Goal: Complete application form: Complete application form

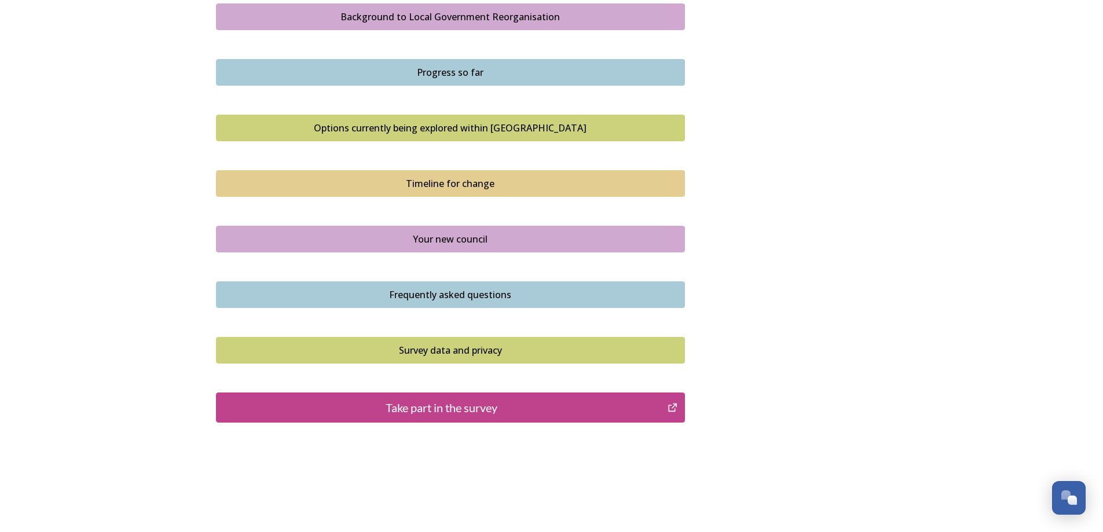
scroll to position [714, 0]
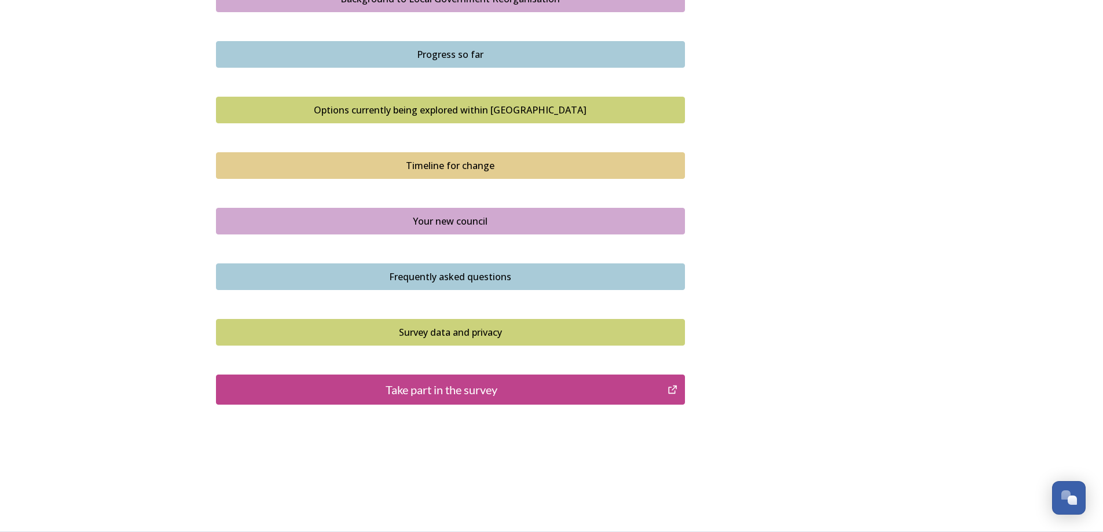
click at [486, 399] on button "Take part in the survey" at bounding box center [450, 390] width 469 height 30
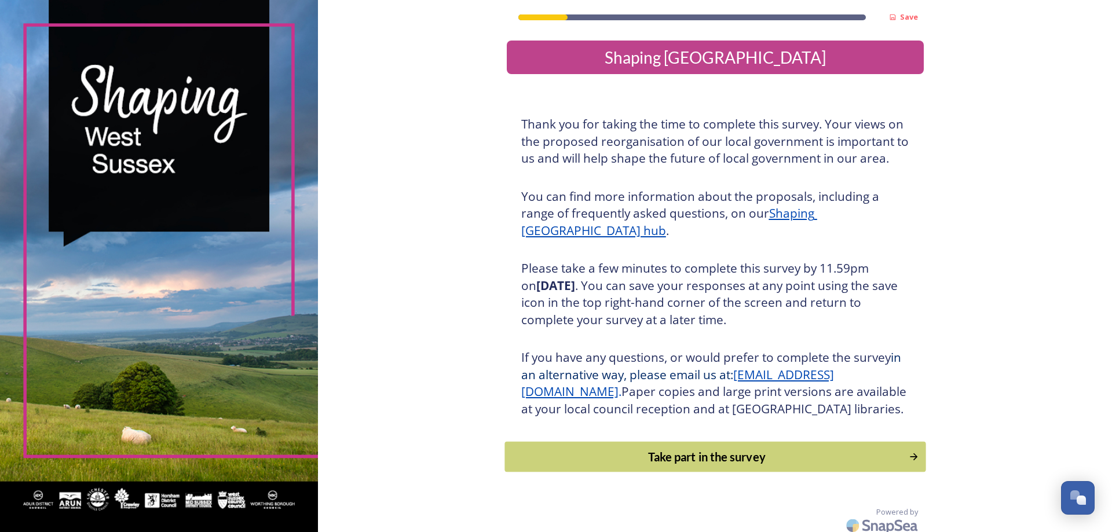
click at [707, 466] on div "Take part in the survey" at bounding box center [706, 456] width 391 height 17
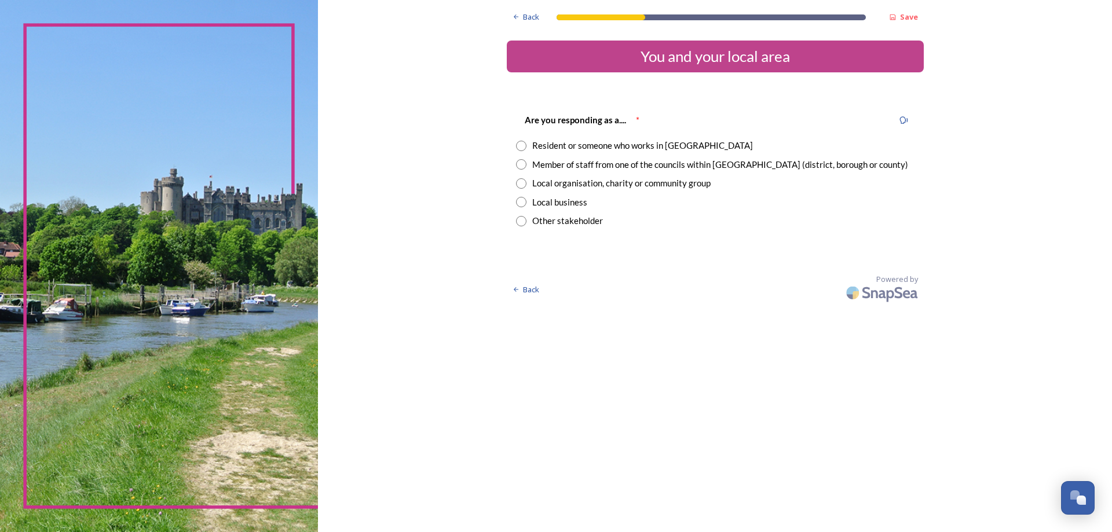
click at [518, 144] on input "radio" at bounding box center [521, 146] width 10 height 10
radio input "true"
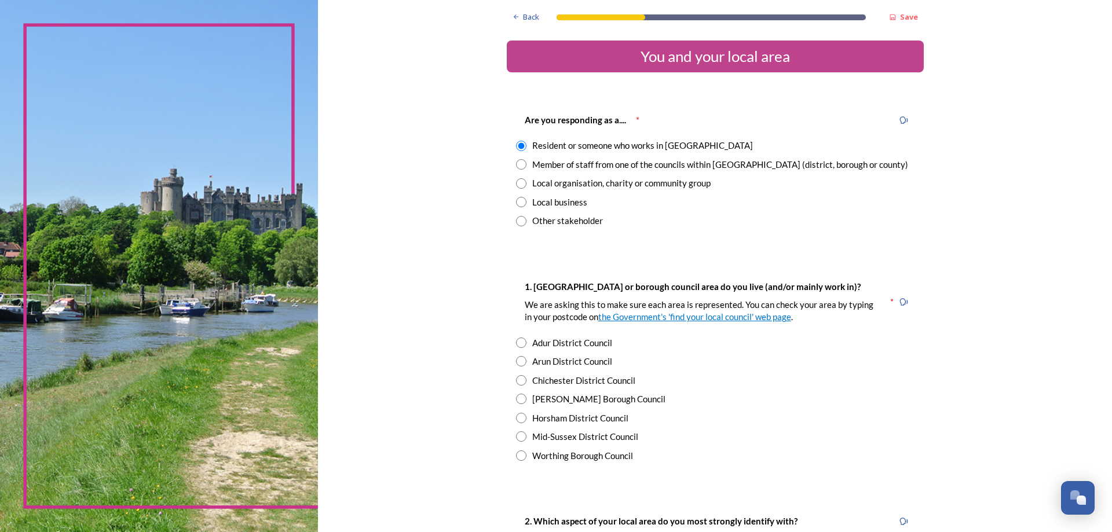
click at [517, 364] on input "radio" at bounding box center [521, 361] width 10 height 10
radio input "true"
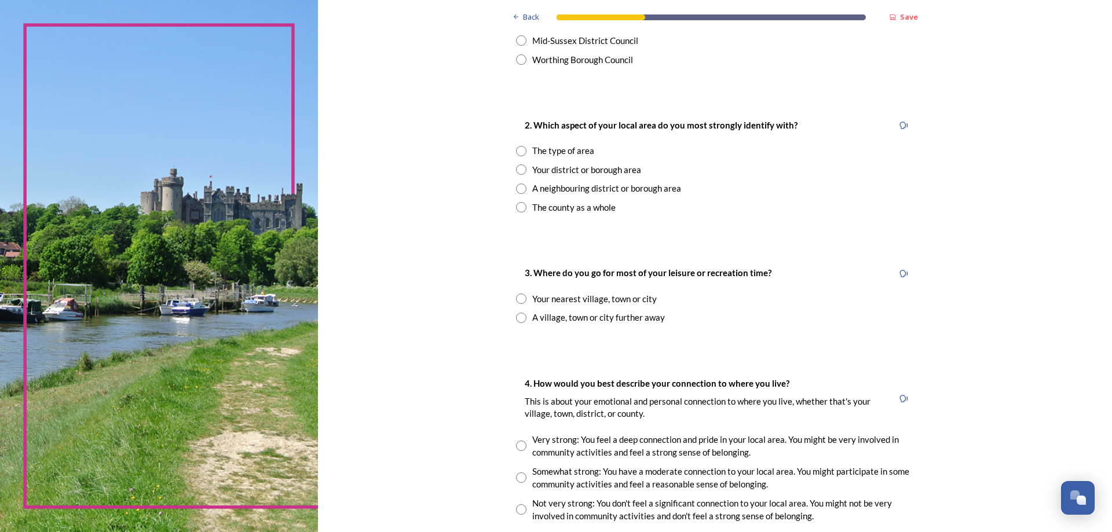
scroll to position [405, 0]
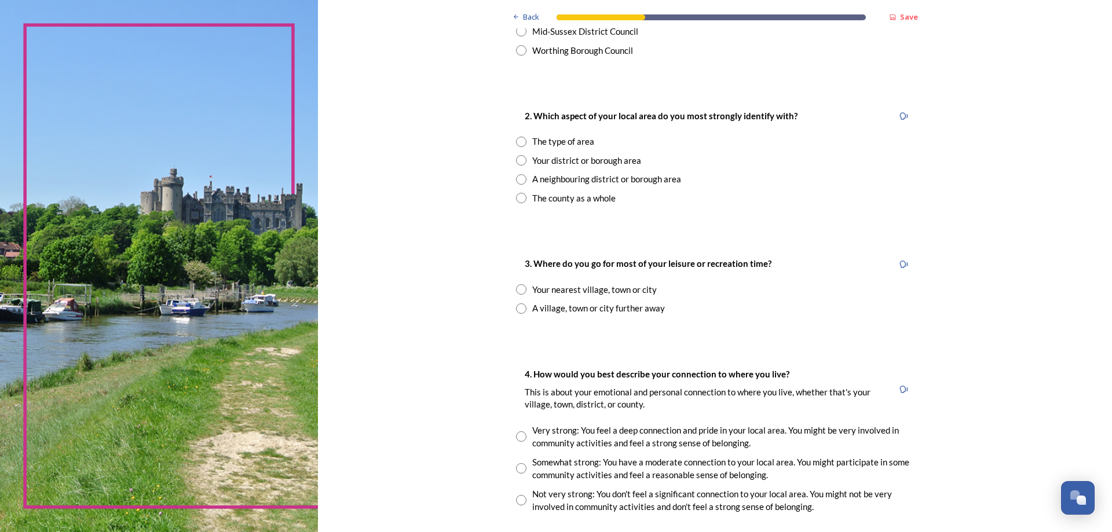
click at [409, 142] on div "Back Save You and your local area Are you responding as a.... * Resident or som…" at bounding box center [715, 277] width 794 height 1364
click at [519, 140] on input "radio" at bounding box center [521, 142] width 10 height 10
radio input "true"
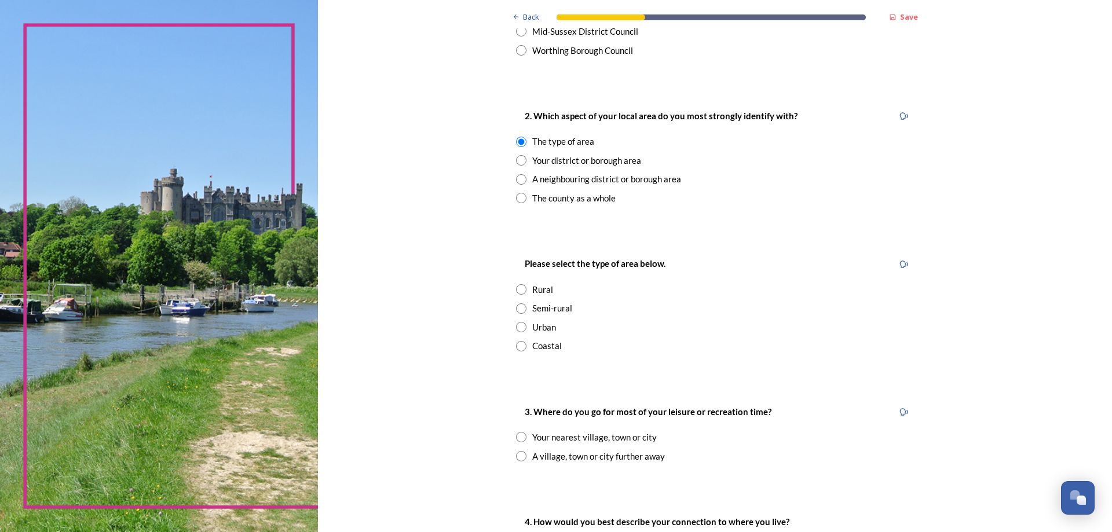
click at [516, 346] on input "radio" at bounding box center [521, 346] width 10 height 10
radio input "true"
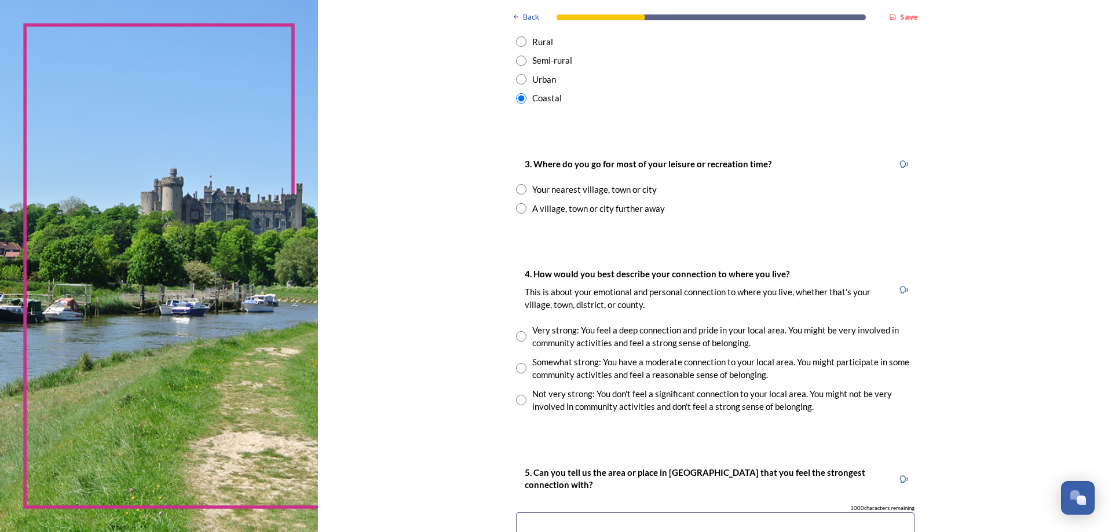
scroll to position [695, 0]
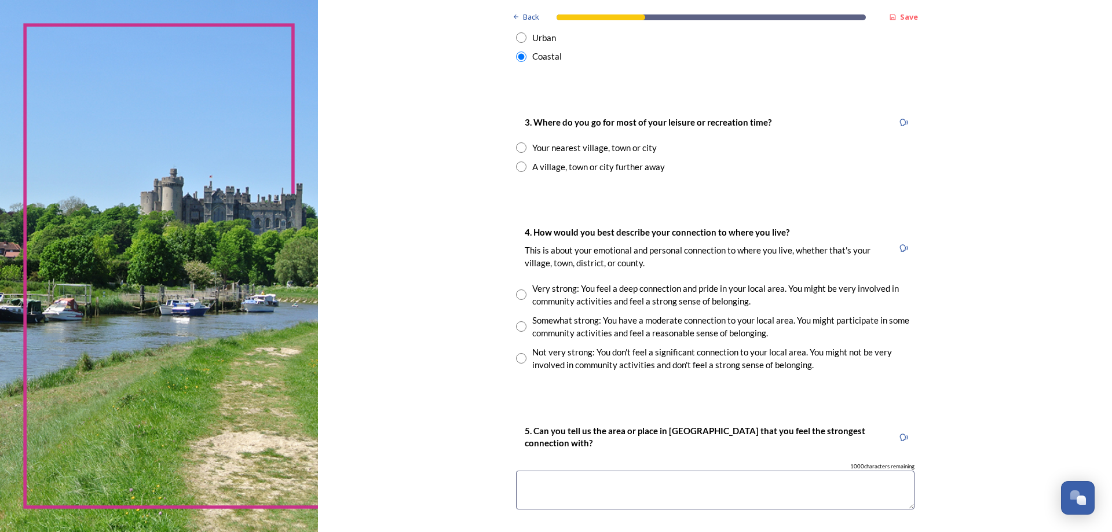
click at [516, 149] on input "radio" at bounding box center [521, 147] width 10 height 10
radio input "true"
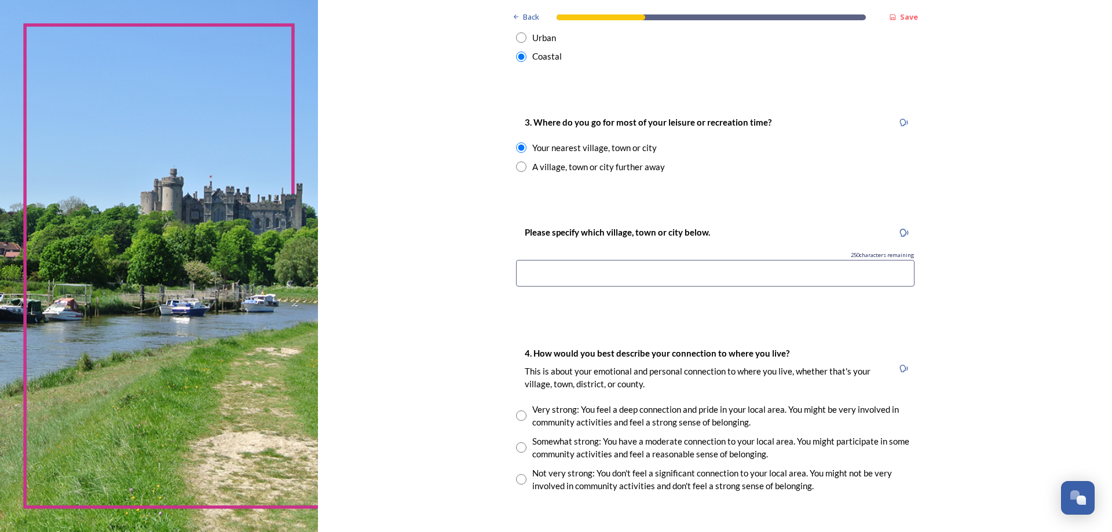
click at [567, 281] on input at bounding box center [715, 273] width 398 height 27
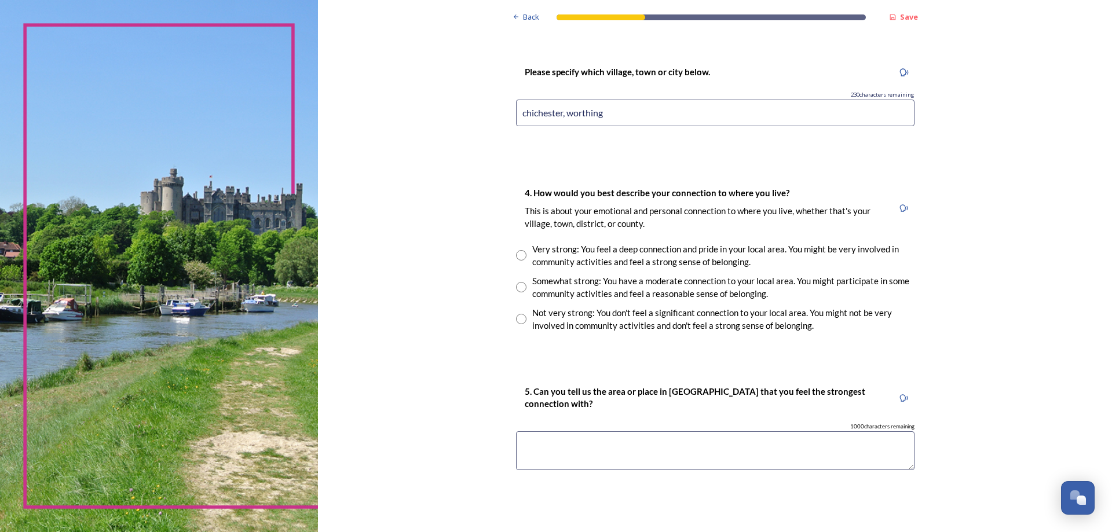
scroll to position [869, 0]
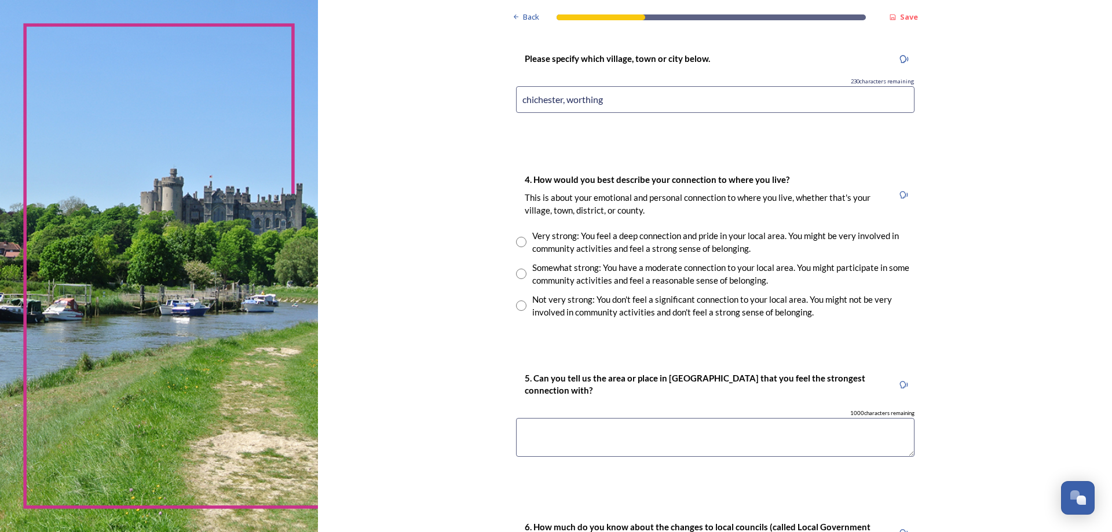
type input "chichester, worthing"
click at [518, 300] on div "Not very strong: You don't feel a significant connection to your local area. Yo…" at bounding box center [715, 306] width 398 height 26
radio input "true"
click at [683, 431] on textarea at bounding box center [715, 437] width 398 height 39
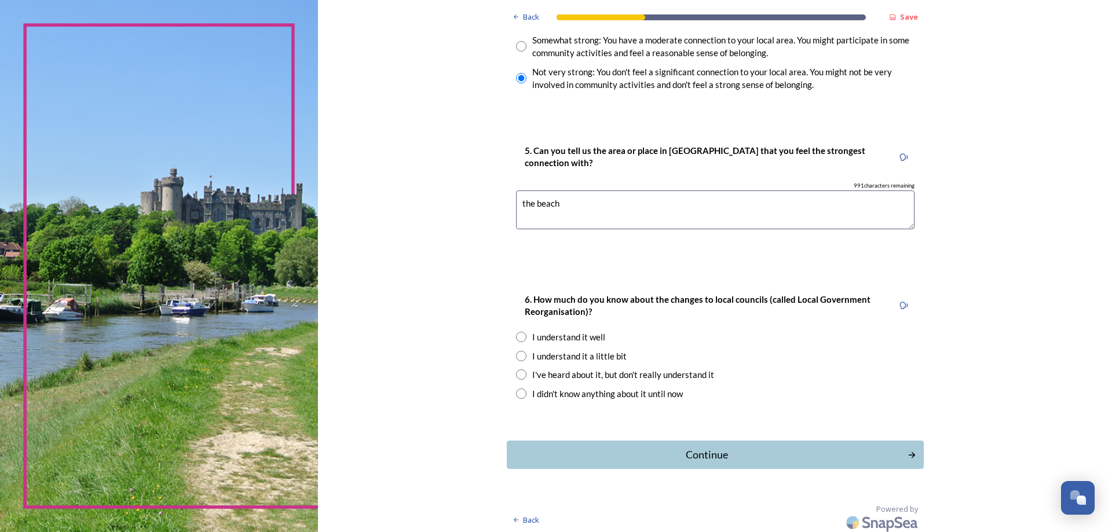
scroll to position [1100, 0]
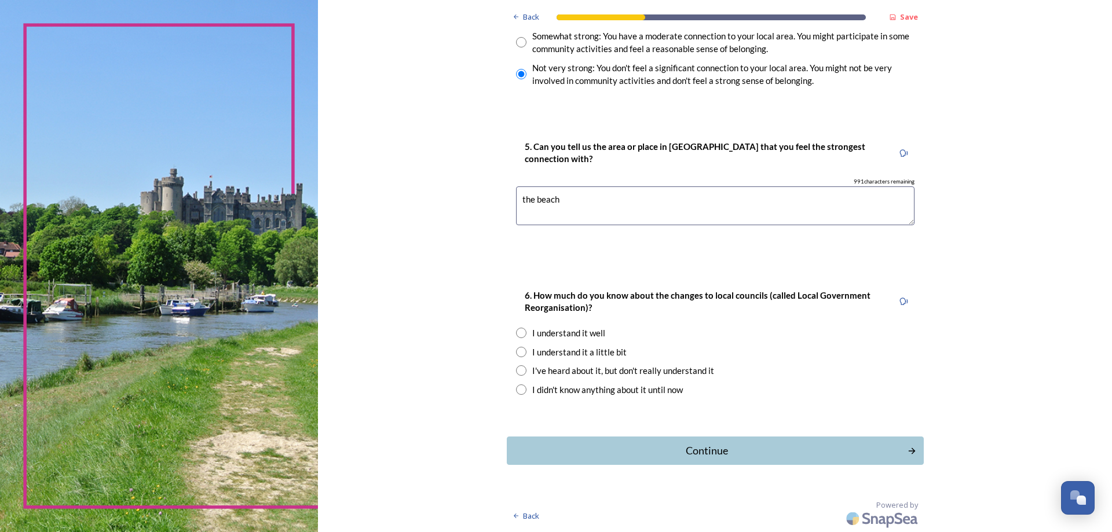
type textarea "the beach"
click at [521, 371] on input "radio" at bounding box center [521, 370] width 10 height 10
radio input "true"
click at [725, 455] on div "Continue" at bounding box center [707, 451] width 392 height 16
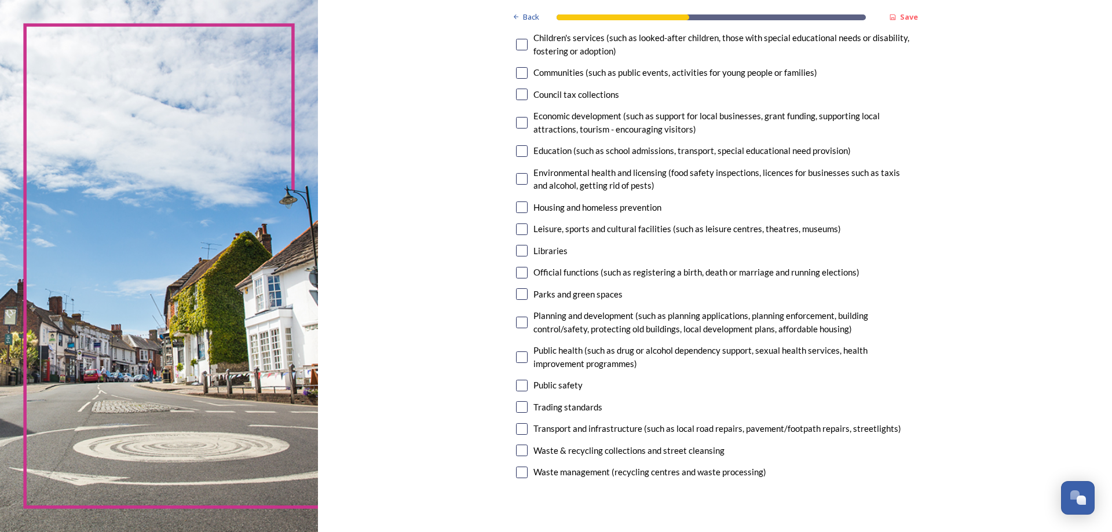
scroll to position [174, 0]
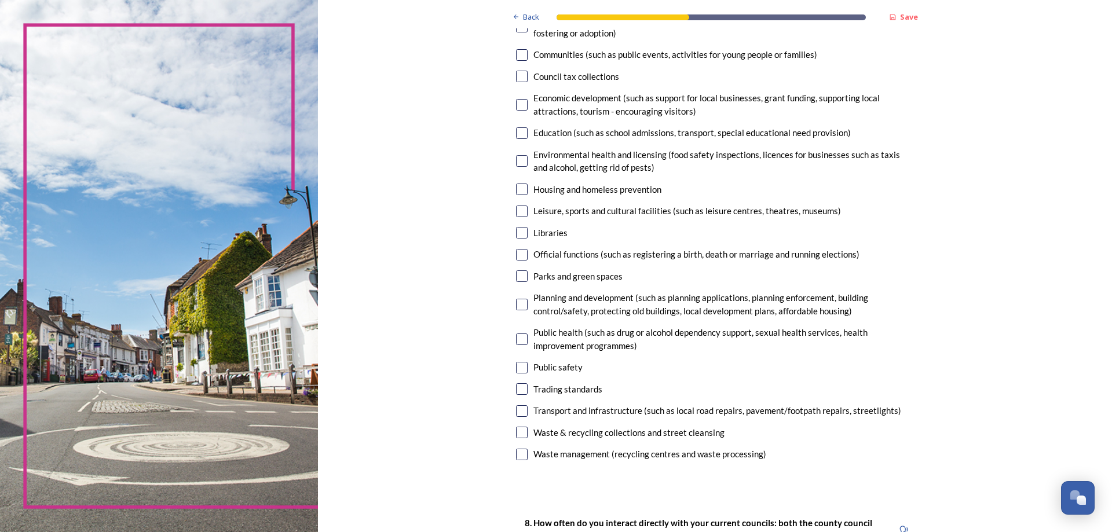
click at [519, 411] on input "checkbox" at bounding box center [522, 411] width 12 height 12
checkbox input "true"
click at [518, 387] on input "checkbox" at bounding box center [522, 389] width 12 height 12
checkbox input "true"
click at [516, 302] on input "checkbox" at bounding box center [522, 305] width 12 height 12
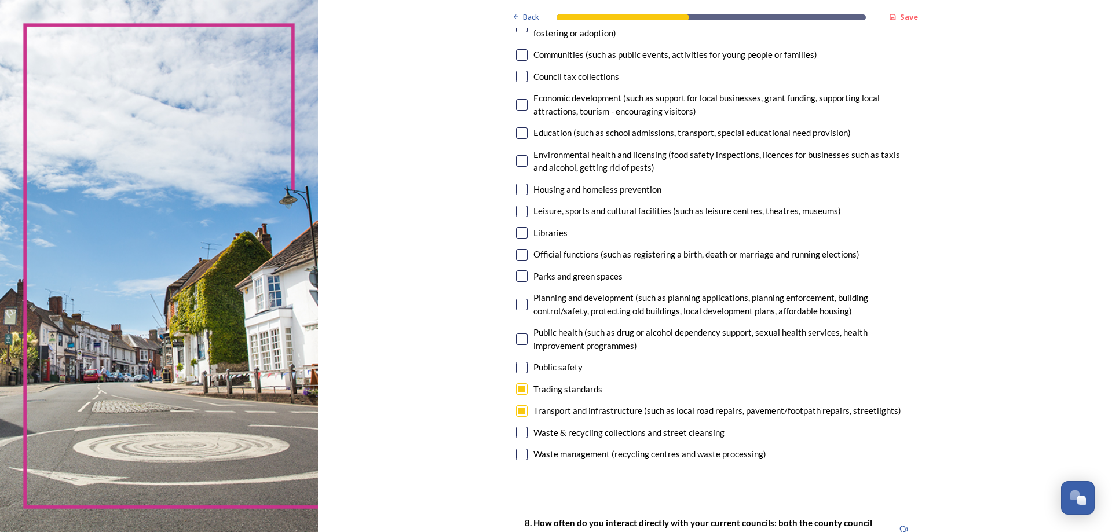
checkbox input "true"
click at [521, 434] on input "checkbox" at bounding box center [522, 433] width 12 height 12
checkbox input "true"
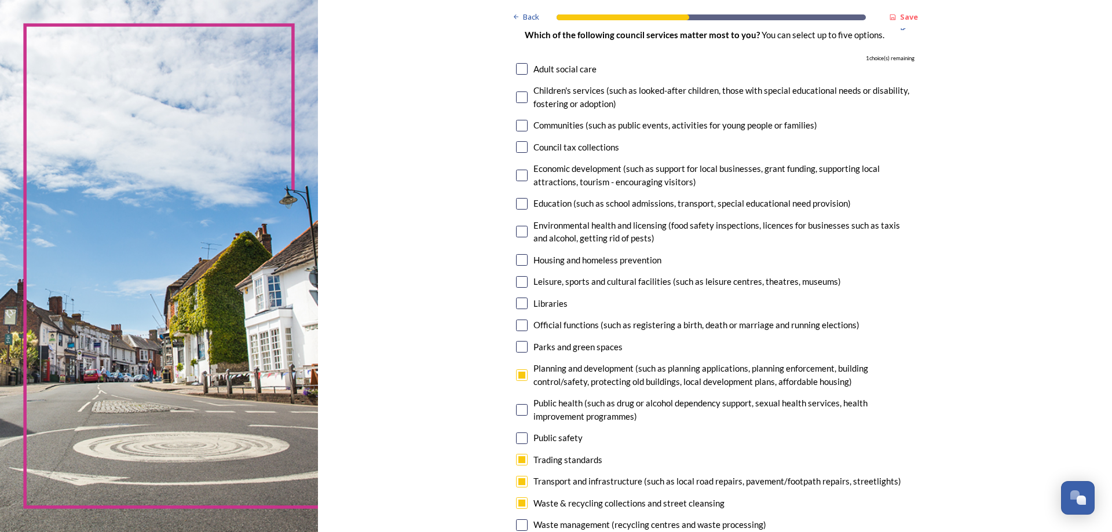
scroll to position [232, 0]
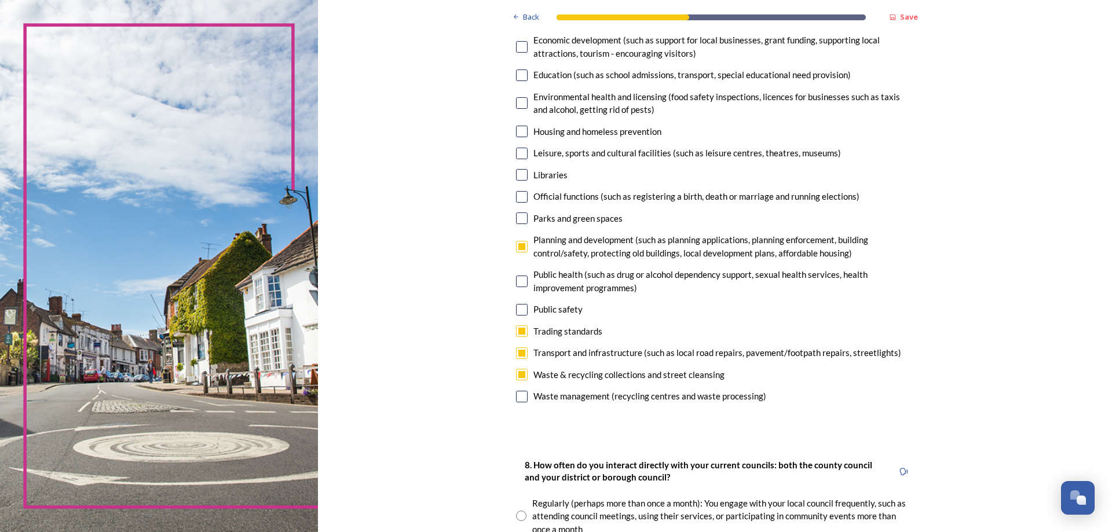
click at [522, 101] on input "checkbox" at bounding box center [522, 103] width 12 height 12
checkbox input "true"
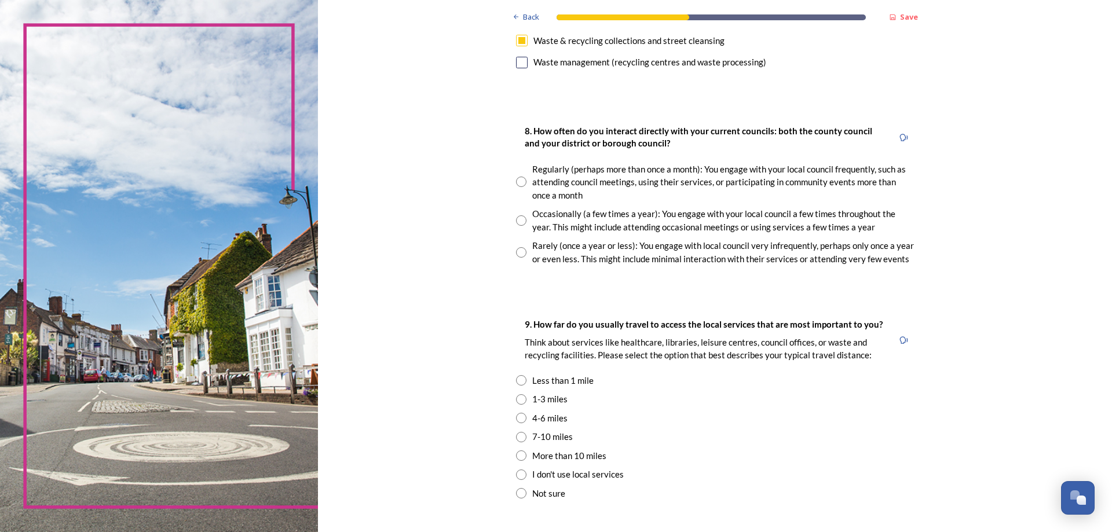
scroll to position [579, 0]
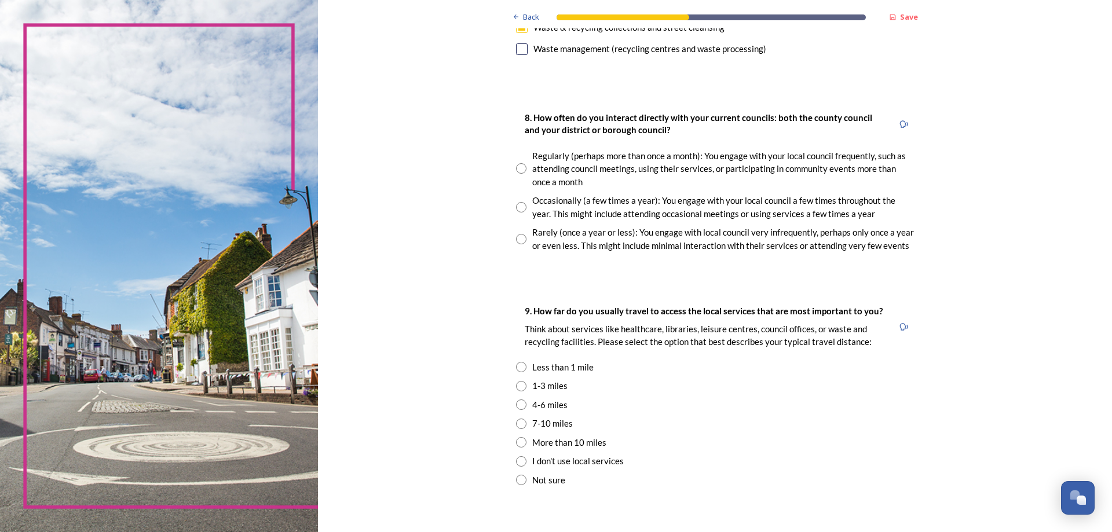
click at [516, 207] on input "radio" at bounding box center [521, 207] width 10 height 10
radio input "true"
click at [517, 405] on input "radio" at bounding box center [521, 405] width 10 height 10
radio input "true"
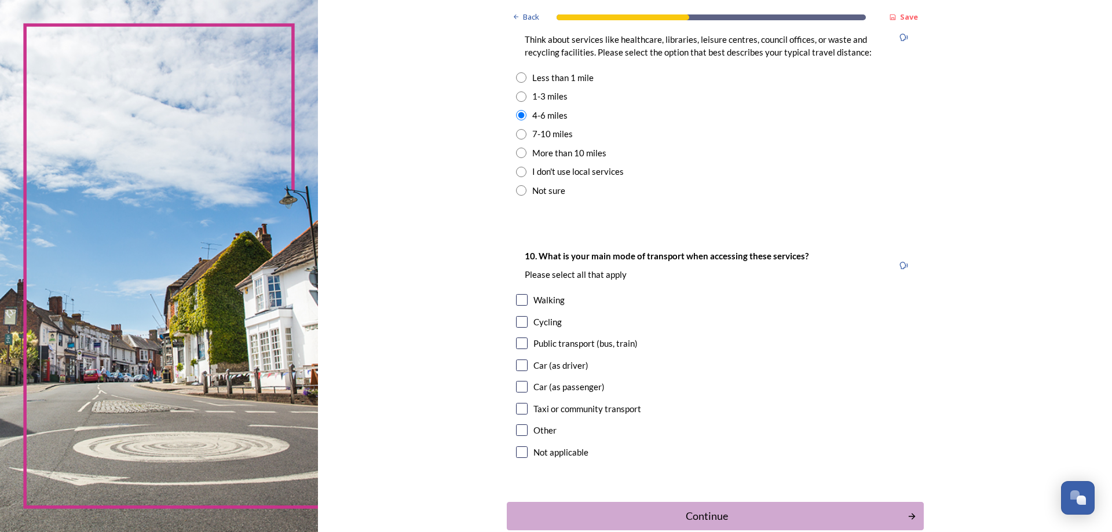
scroll to position [926, 0]
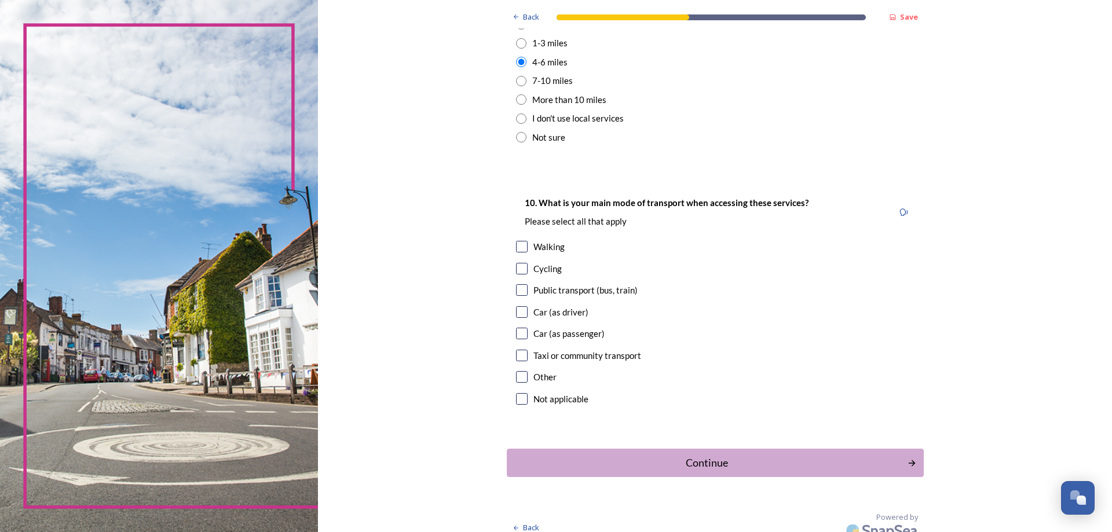
click at [519, 368] on div "10. What is your main mode of transport when accessing these services? Please s…" at bounding box center [715, 302] width 417 height 236
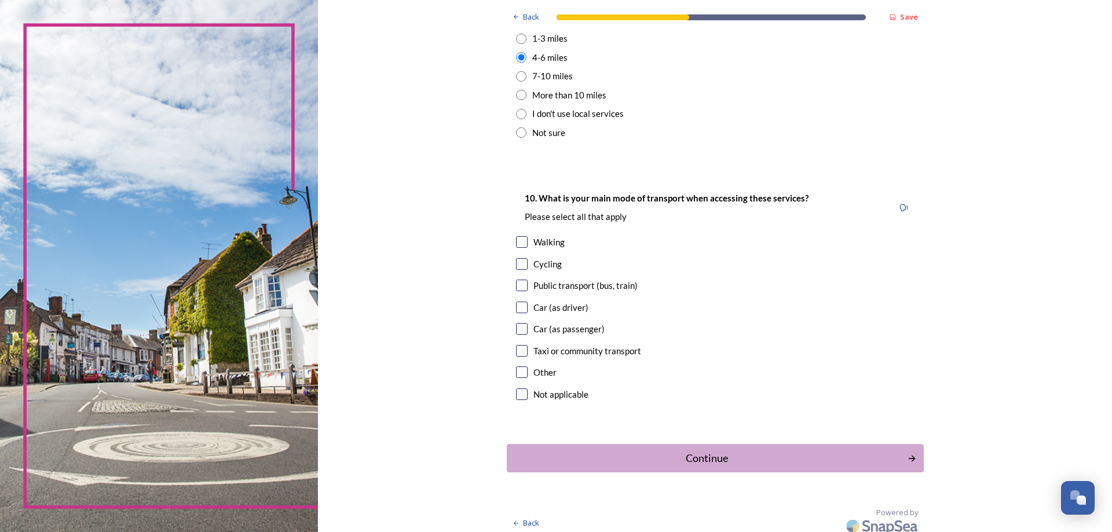
click at [516, 309] on input "checkbox" at bounding box center [522, 308] width 12 height 12
checkbox input "true"
click at [702, 460] on div "Continue" at bounding box center [707, 458] width 392 height 16
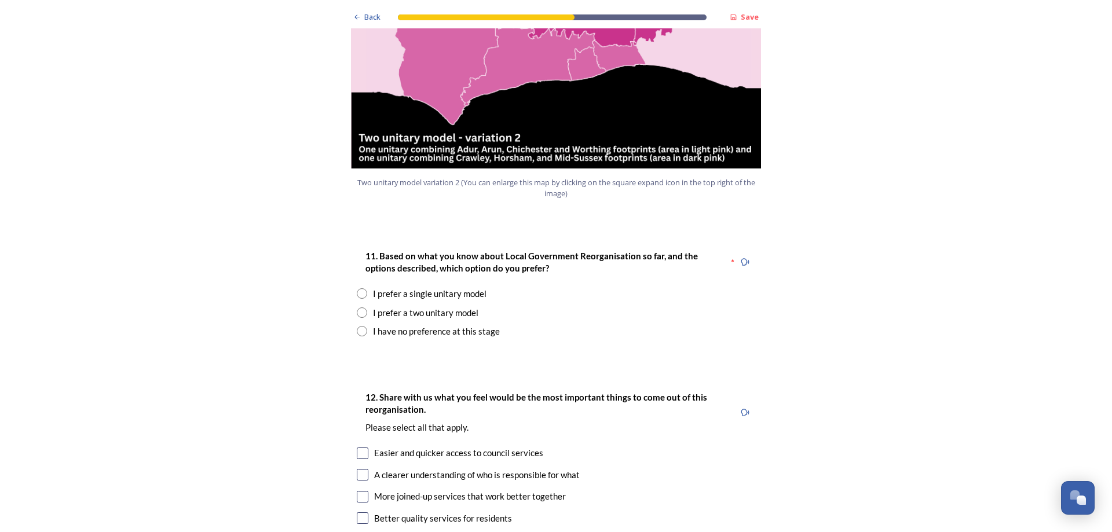
scroll to position [1390, 0]
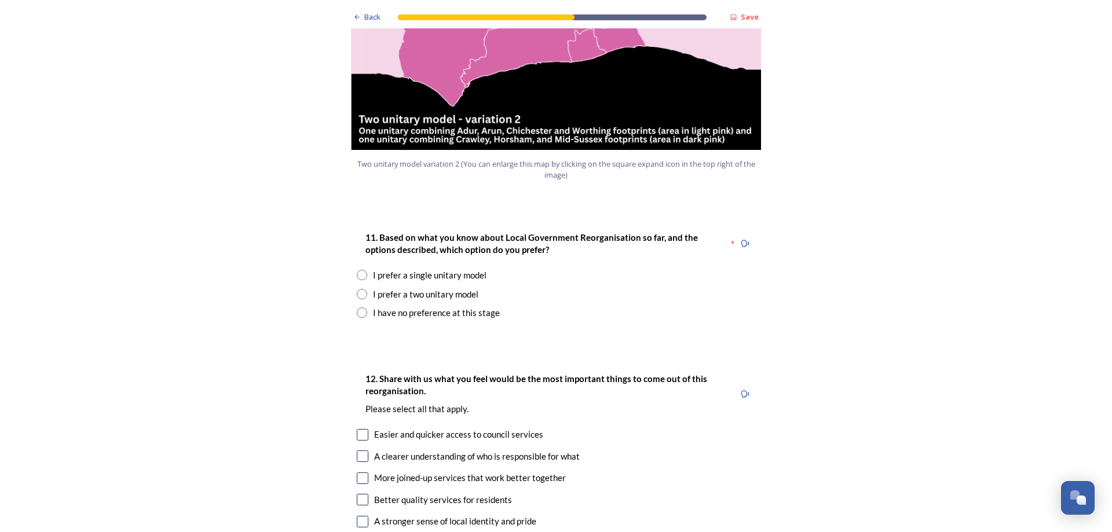
click at [361, 269] on div "I prefer a single unitary model" at bounding box center [556, 275] width 398 height 13
radio input "true"
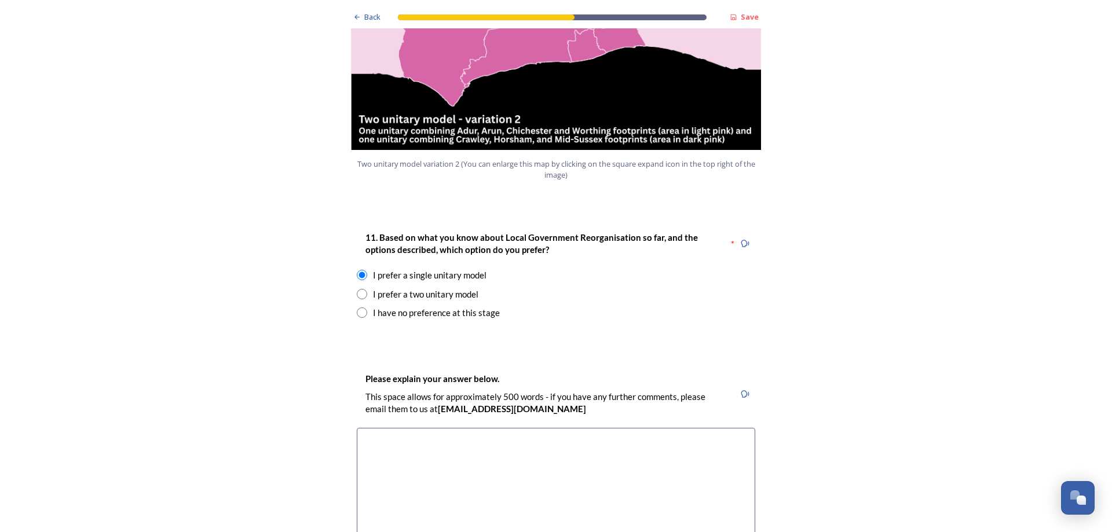
click at [536, 428] on textarea at bounding box center [556, 493] width 398 height 130
click at [431, 428] on textarea at bounding box center [556, 493] width 398 height 130
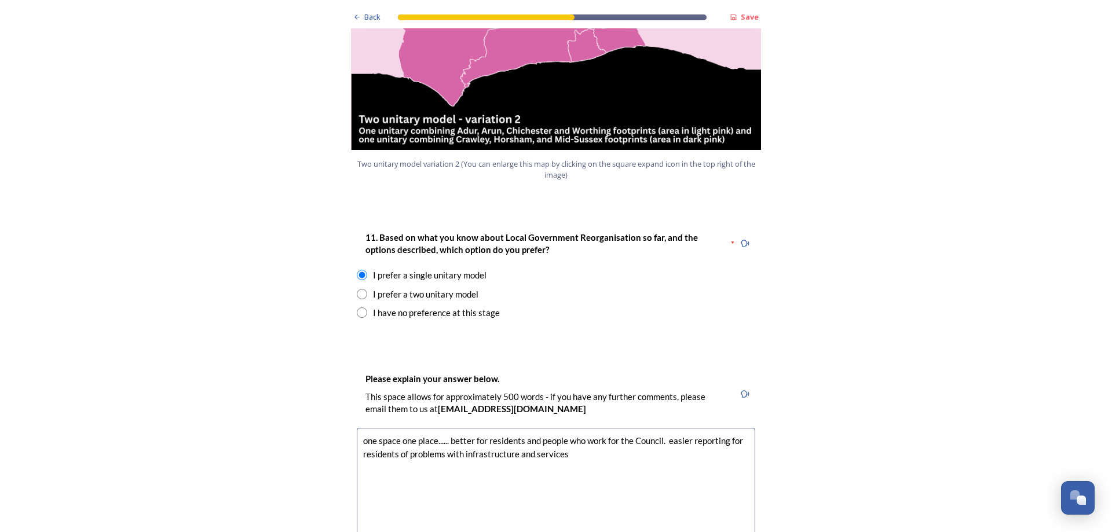
click at [666, 428] on textarea "one space one place...... better for residents and people who work for the Coun…" at bounding box center [556, 493] width 398 height 130
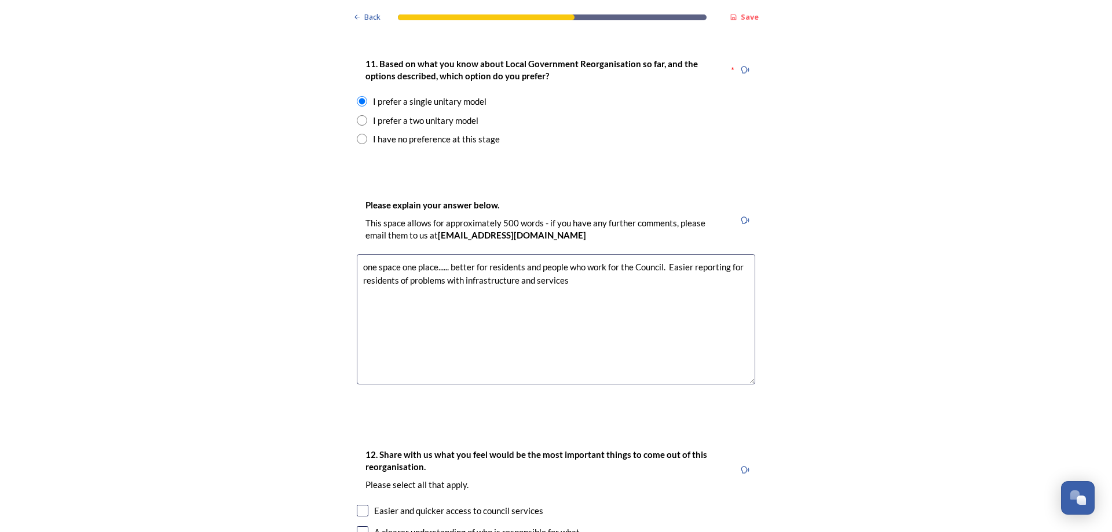
scroll to position [1621, 0]
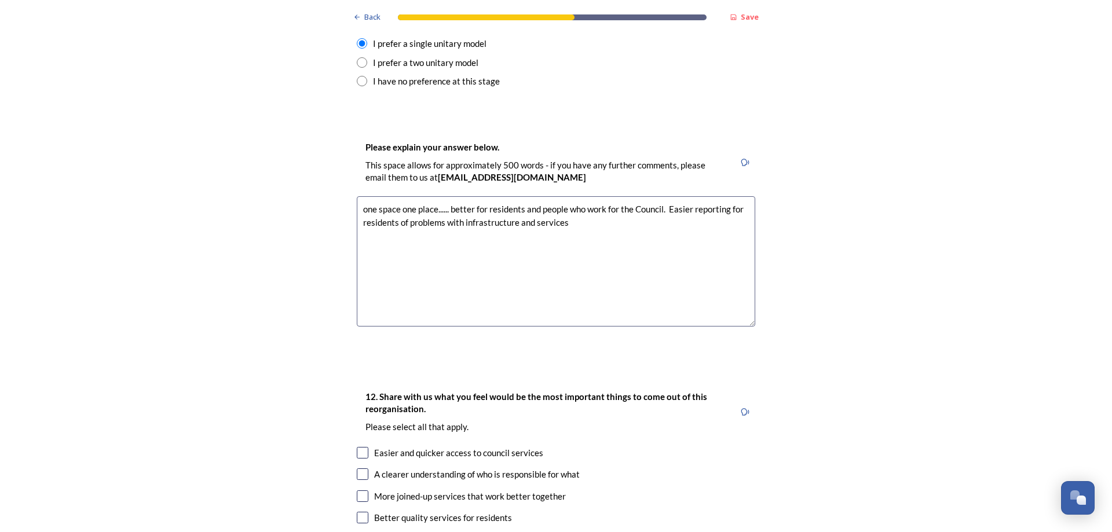
click at [566, 196] on textarea "one space one place...... better for residents and people who work for the Coun…" at bounding box center [556, 261] width 398 height 130
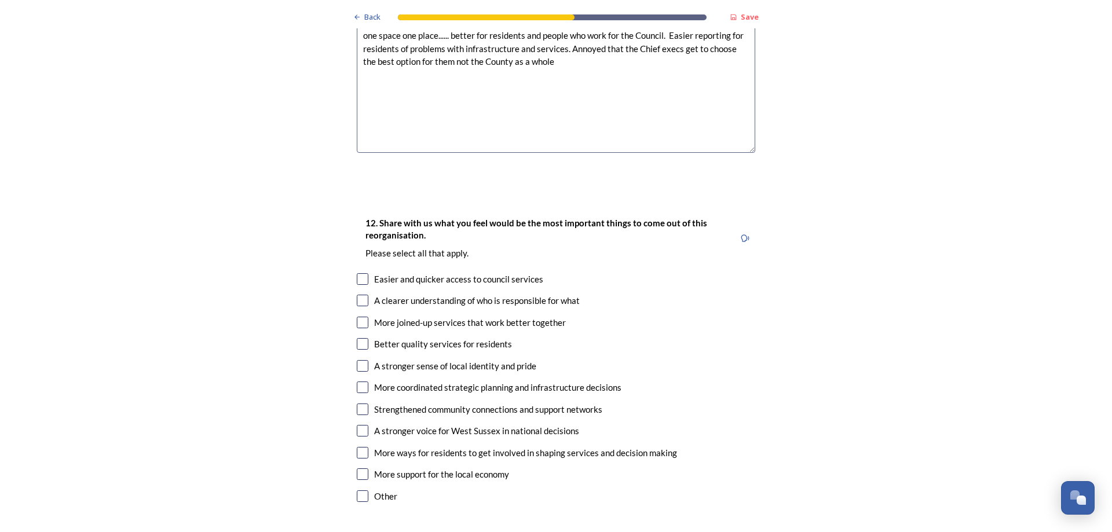
scroll to position [1853, 0]
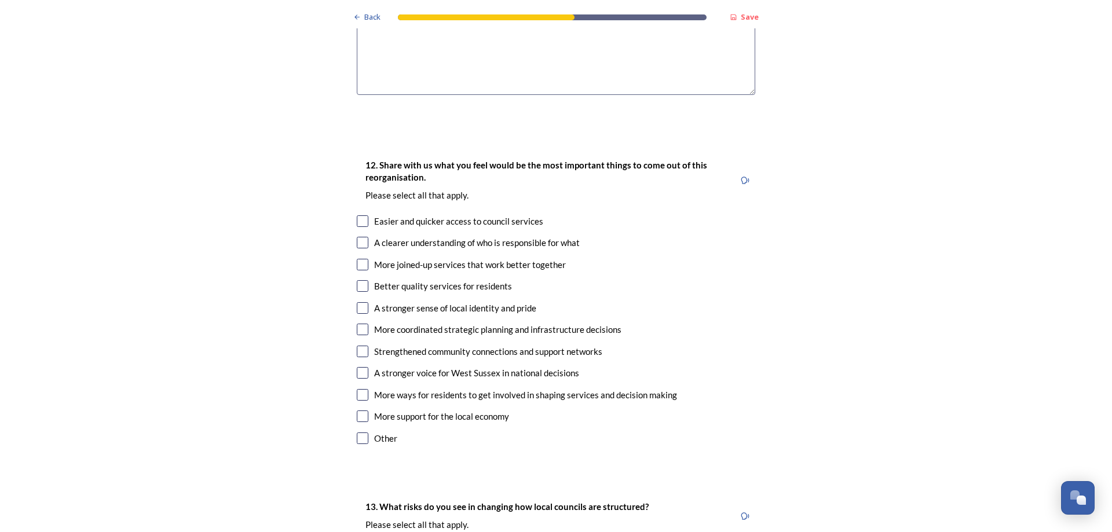
type textarea "one space one place...... better for residents and people who work for the Coun…"
click at [358, 215] on input "checkbox" at bounding box center [363, 221] width 12 height 12
checkbox input "true"
click at [359, 237] on input "checkbox" at bounding box center [363, 243] width 12 height 12
checkbox input "true"
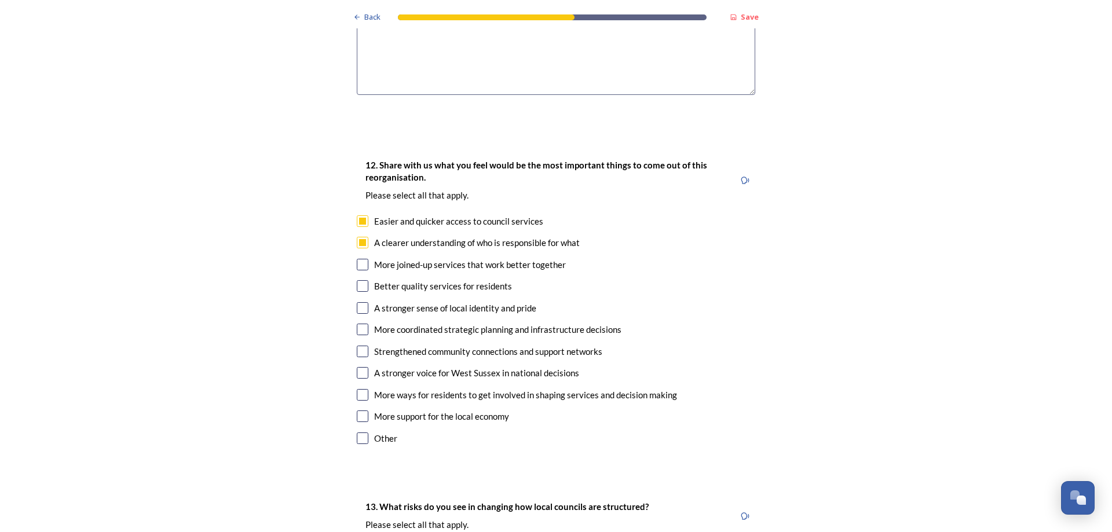
click at [359, 259] on input "checkbox" at bounding box center [363, 265] width 12 height 12
checkbox input "true"
click at [358, 280] on input "checkbox" at bounding box center [363, 286] width 12 height 12
checkbox input "true"
click at [360, 302] on input "checkbox" at bounding box center [363, 308] width 12 height 12
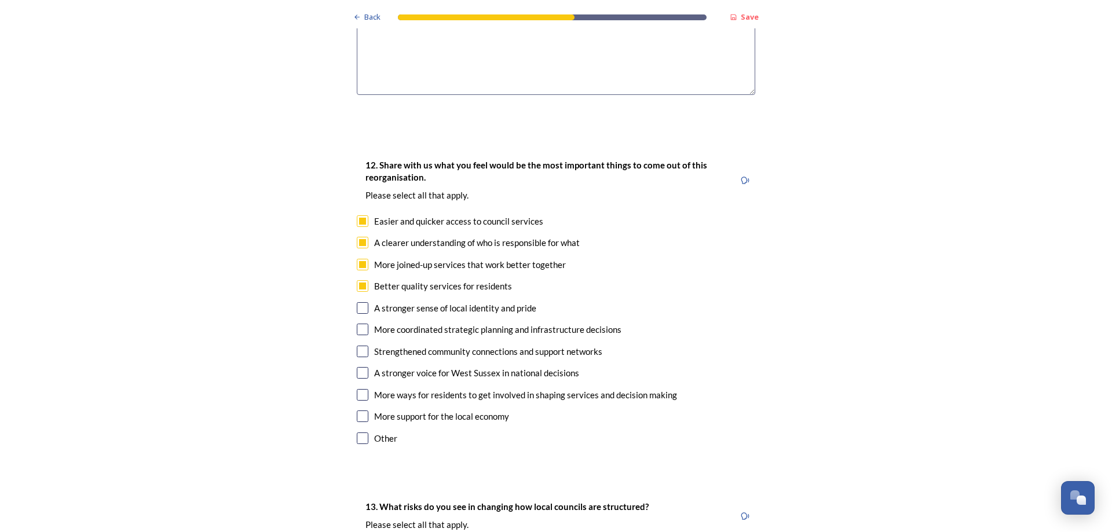
checkbox input "true"
click at [360, 324] on input "checkbox" at bounding box center [363, 330] width 12 height 12
checkbox input "true"
click at [361, 346] on input "checkbox" at bounding box center [363, 352] width 12 height 12
checkbox input "true"
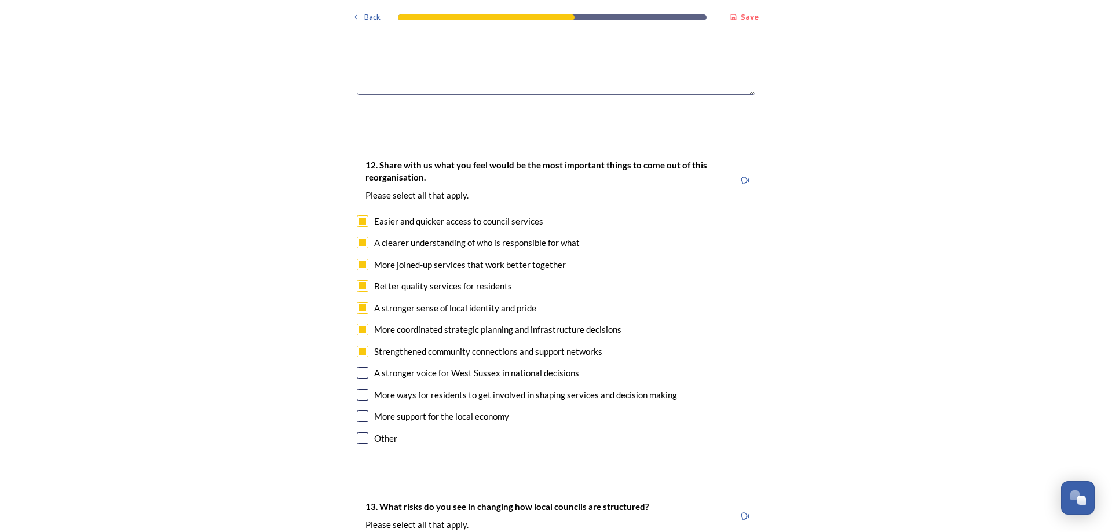
click at [361, 367] on input "checkbox" at bounding box center [363, 373] width 12 height 12
checkbox input "true"
click at [359, 389] on input "checkbox" at bounding box center [363, 395] width 12 height 12
checkbox input "true"
click at [360, 411] on input "checkbox" at bounding box center [363, 417] width 12 height 12
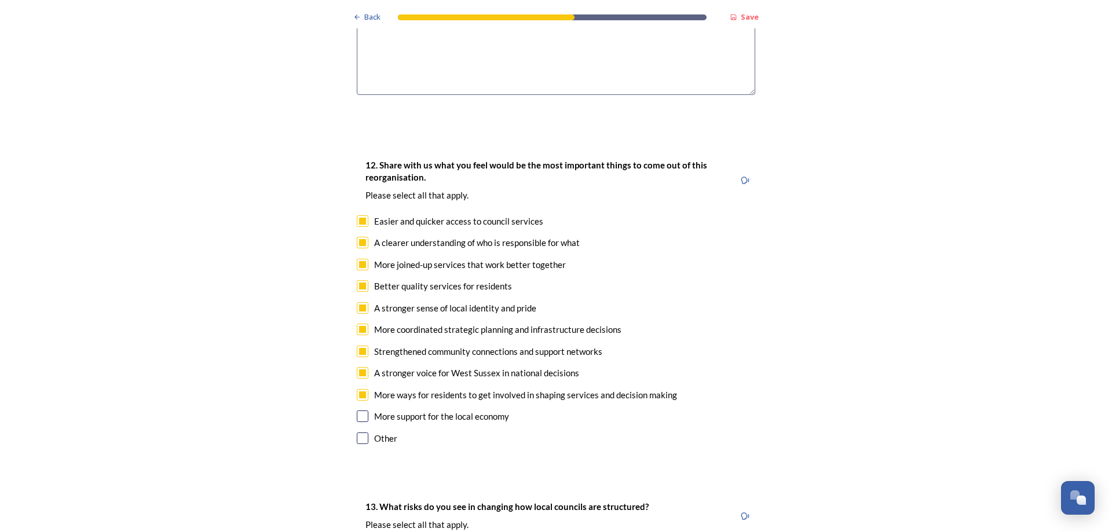
checkbox input "true"
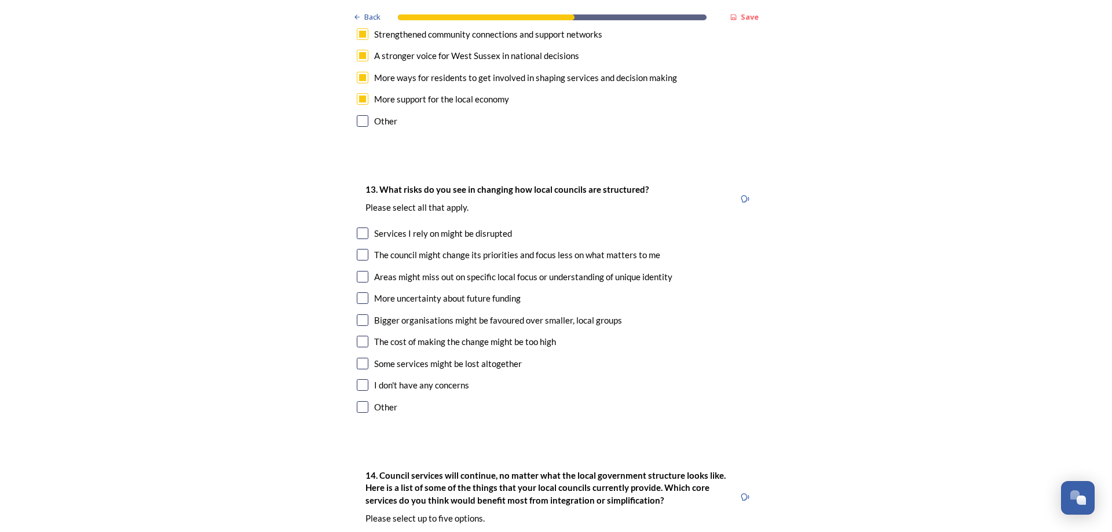
scroll to position [2200, 0]
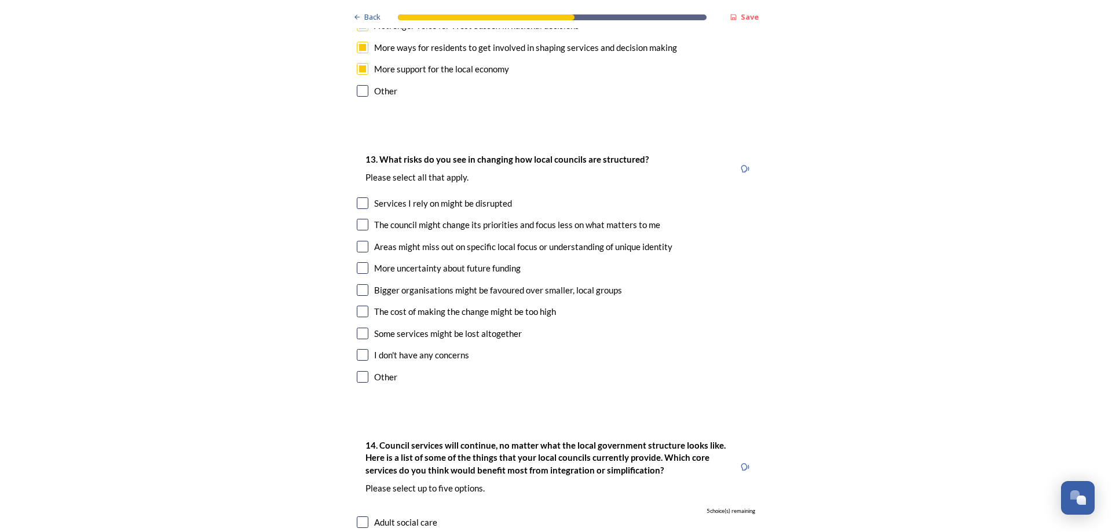
click at [361, 349] on input "checkbox" at bounding box center [363, 355] width 12 height 12
checkbox input "true"
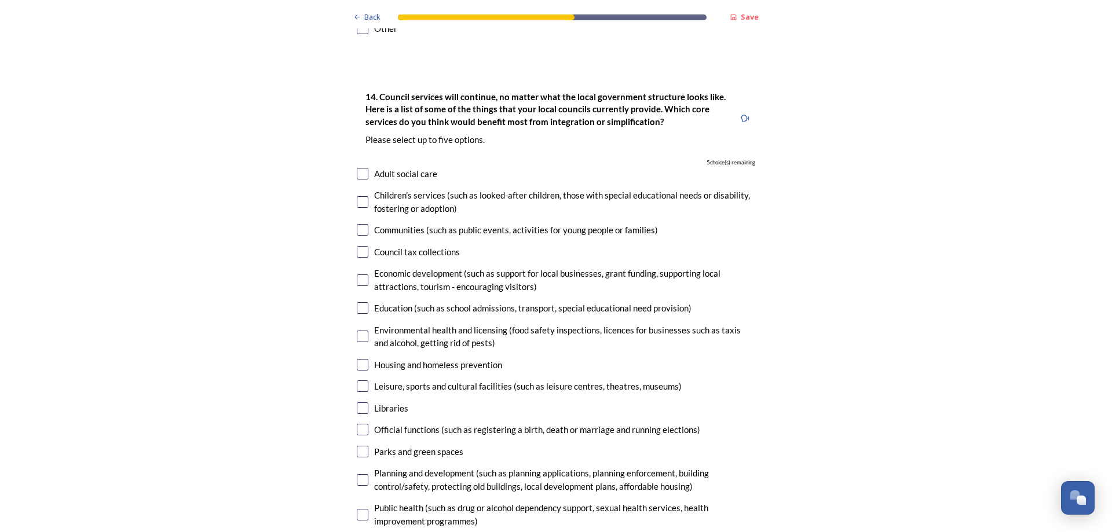
scroll to position [2606, 0]
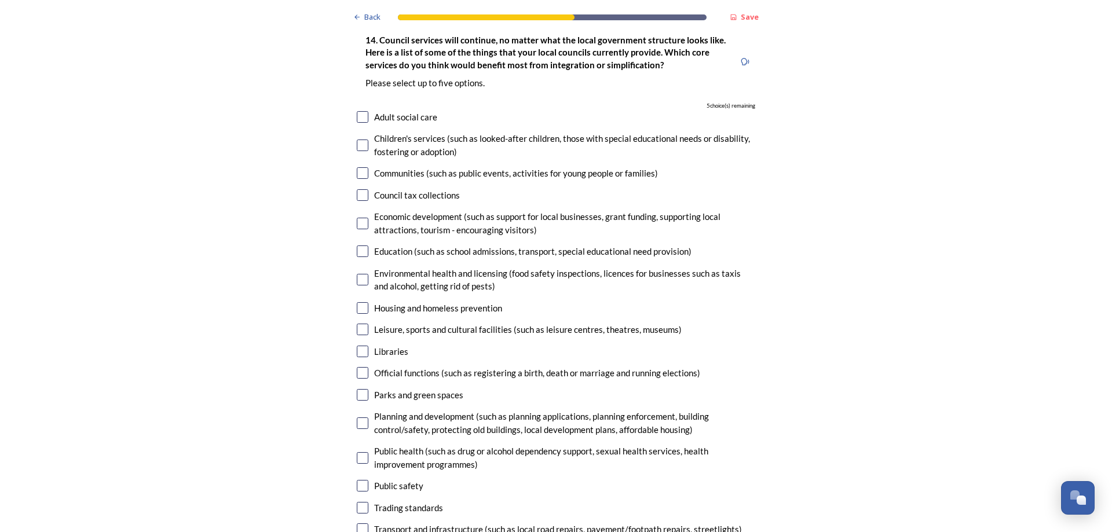
click at [357, 111] on input "checkbox" at bounding box center [363, 117] width 12 height 12
checkbox input "true"
click at [362, 274] on input "checkbox" at bounding box center [363, 280] width 12 height 12
checkbox input "true"
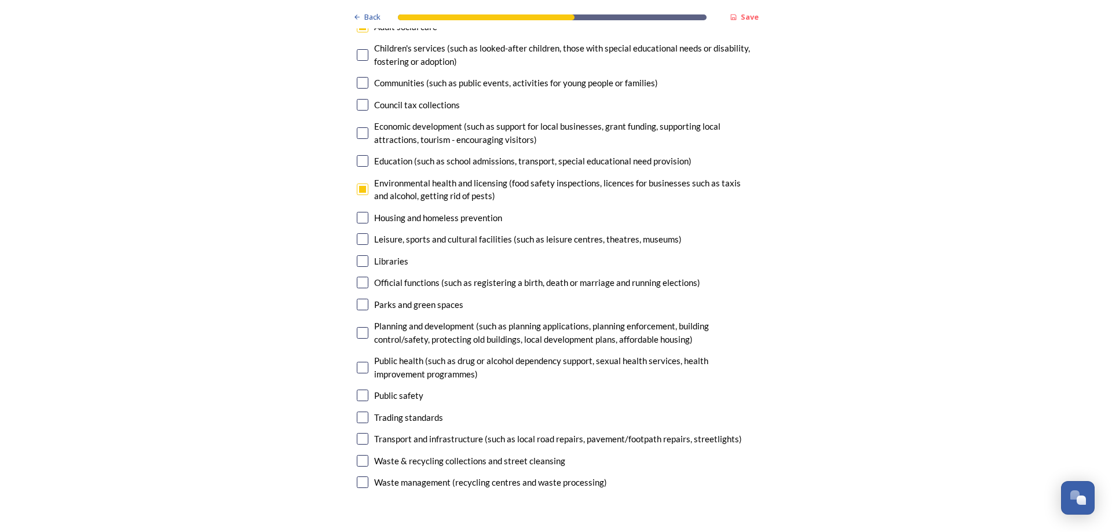
scroll to position [2721, 0]
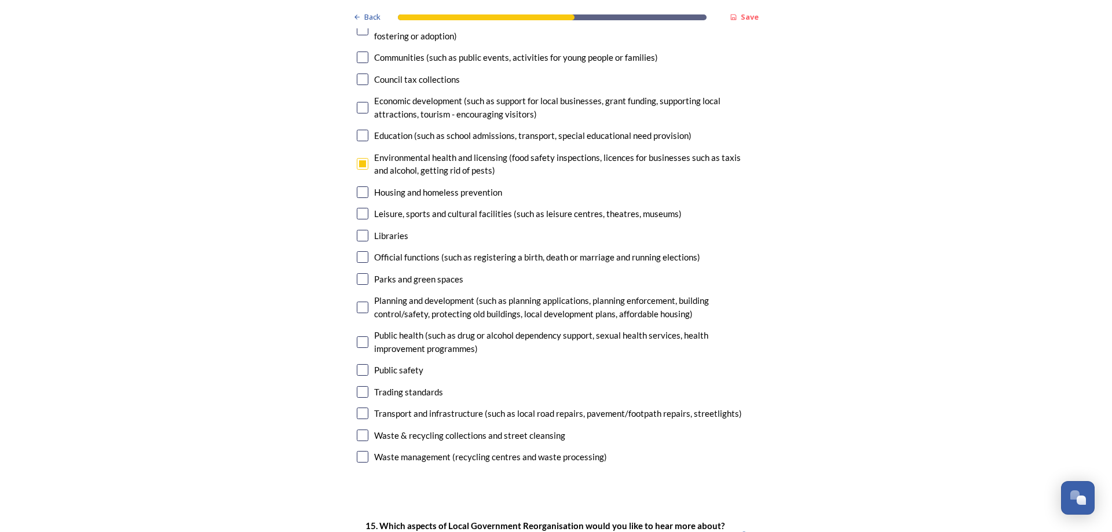
click at [357, 386] on input "checkbox" at bounding box center [363, 392] width 12 height 12
checkbox input "true"
click at [357, 408] on input "checkbox" at bounding box center [363, 414] width 12 height 12
checkbox input "true"
click at [357, 430] on input "checkbox" at bounding box center [363, 436] width 12 height 12
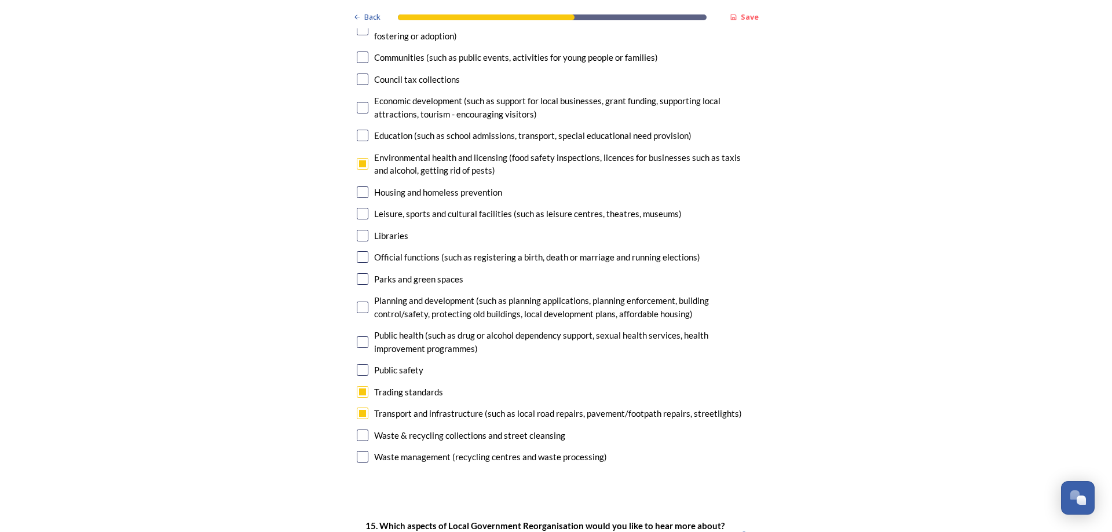
checkbox input "true"
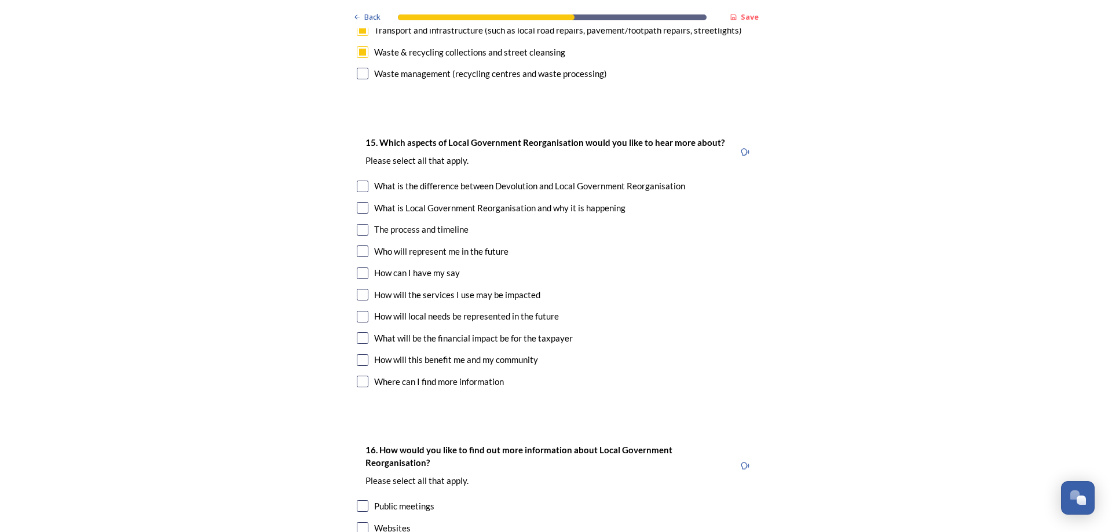
scroll to position [3127, 0]
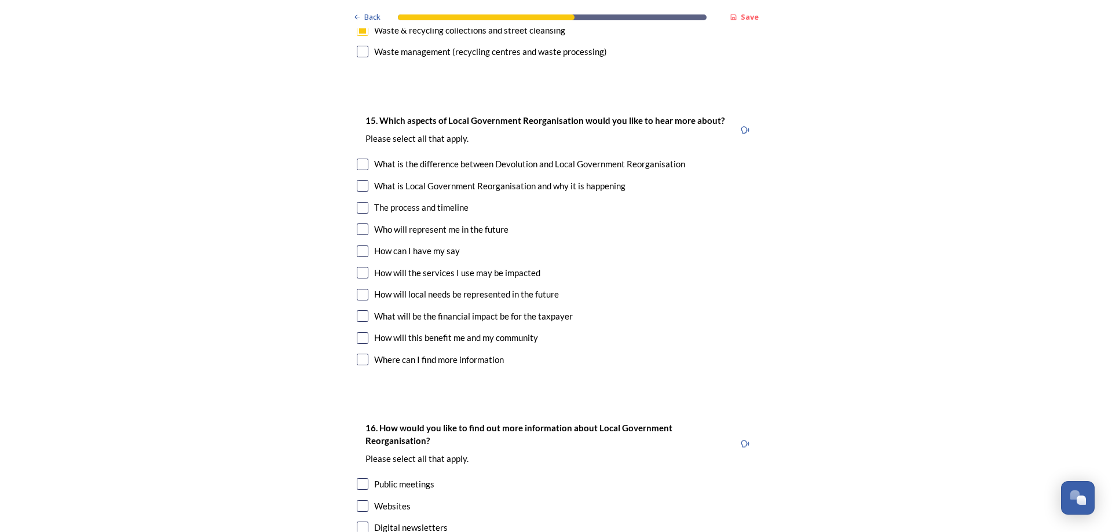
click at [362, 310] on input "checkbox" at bounding box center [363, 316] width 12 height 12
checkbox input "true"
click at [357, 223] on input "checkbox" at bounding box center [363, 229] width 12 height 12
checkbox input "true"
click at [357, 202] on input "checkbox" at bounding box center [363, 208] width 12 height 12
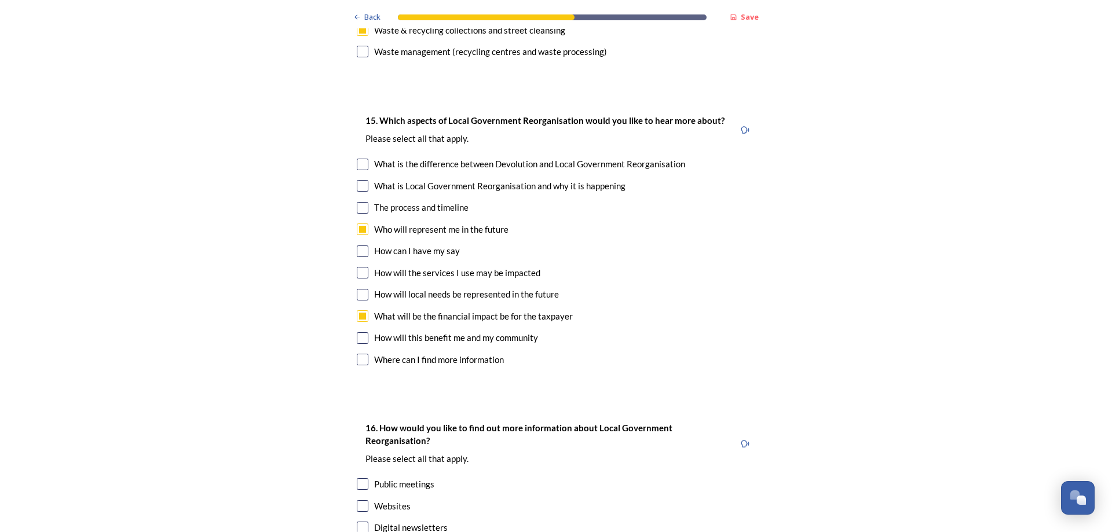
checkbox input "true"
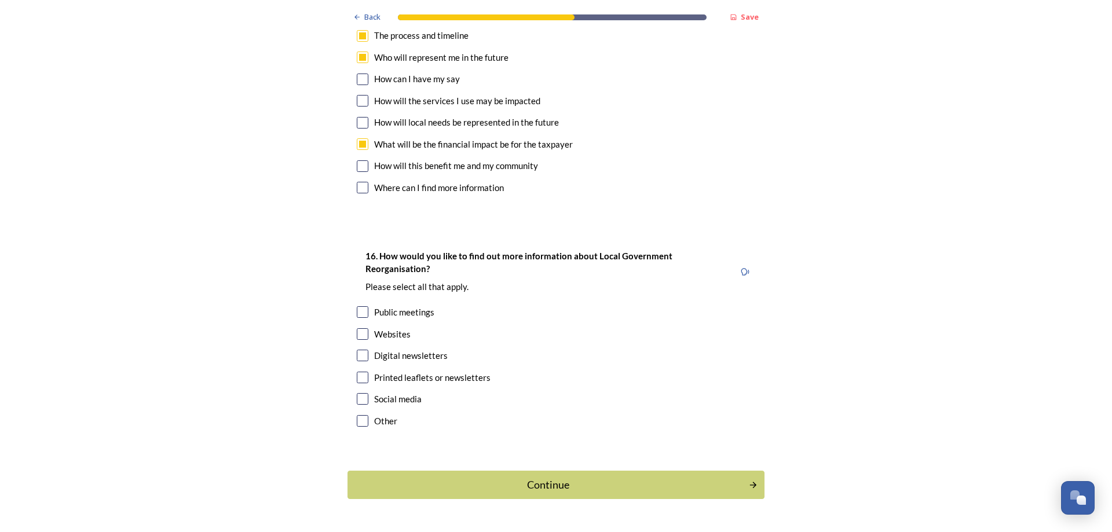
click at [357, 328] on input "checkbox" at bounding box center [363, 334] width 12 height 12
checkbox input "true"
click at [523, 477] on div "Continue" at bounding box center [548, 485] width 392 height 16
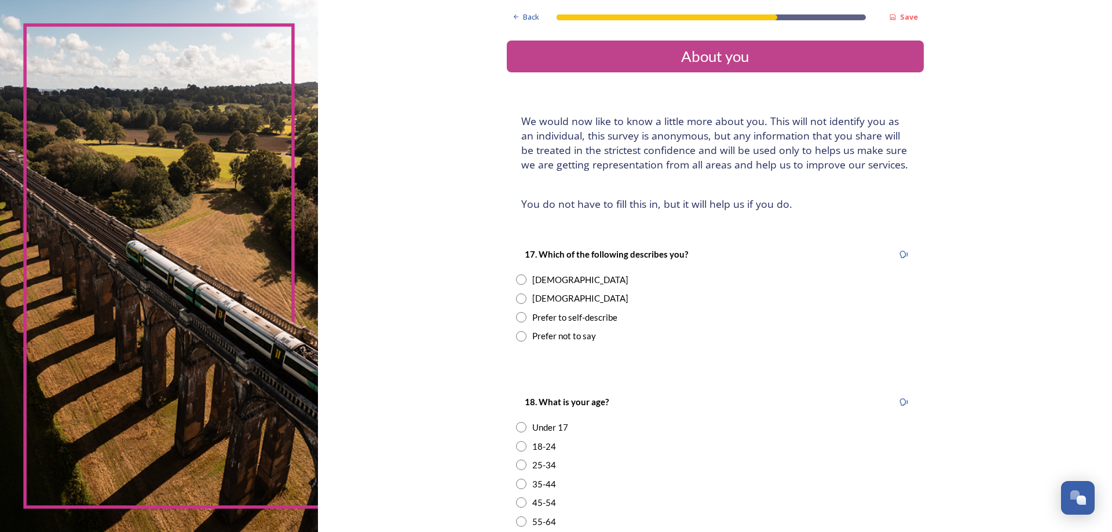
click at [516, 280] on input "radio" at bounding box center [521, 279] width 10 height 10
radio input "true"
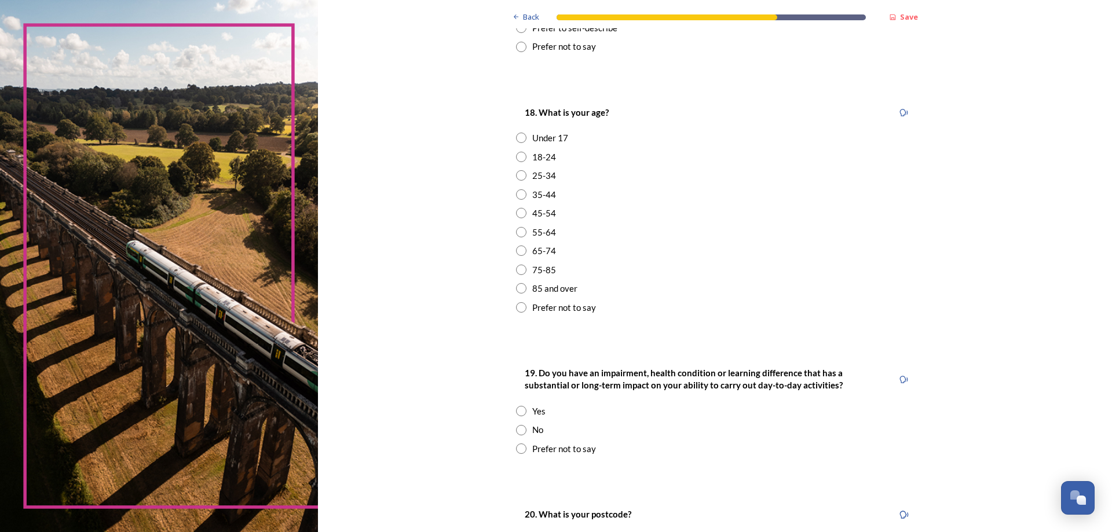
click at [519, 214] on input "radio" at bounding box center [521, 213] width 10 height 10
radio input "true"
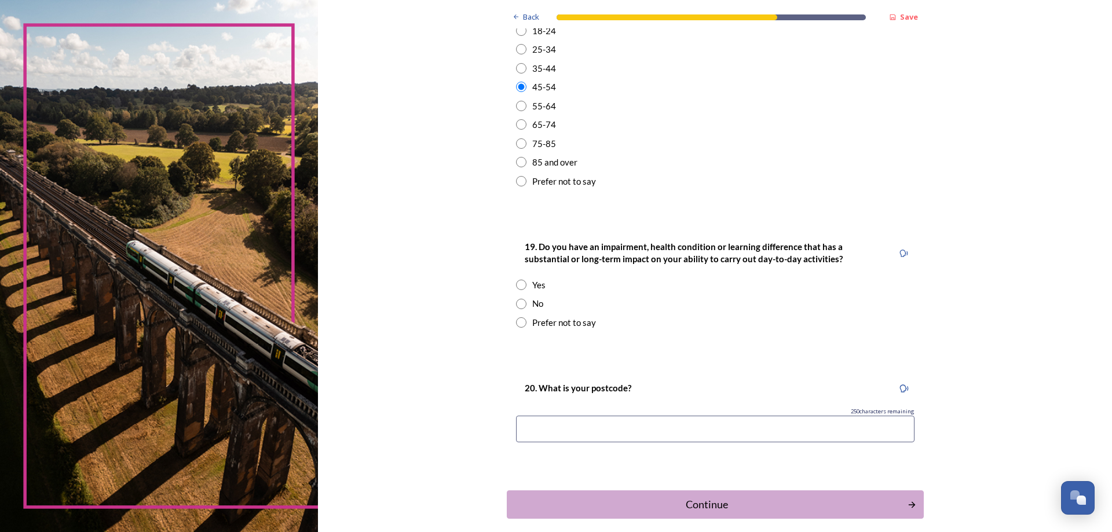
scroll to position [463, 0]
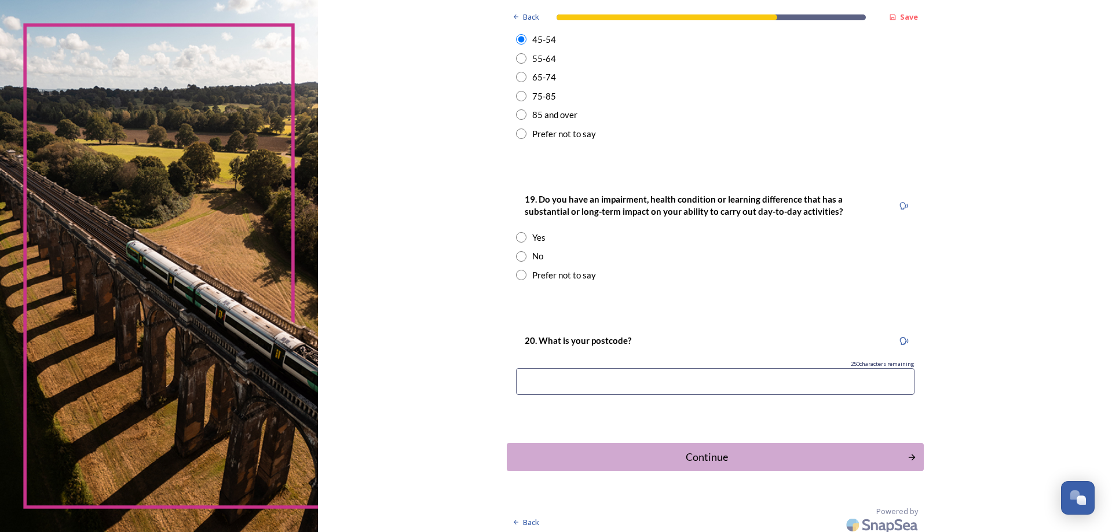
click at [516, 257] on input "radio" at bounding box center [521, 256] width 10 height 10
radio input "true"
click at [600, 383] on input at bounding box center [715, 381] width 398 height 27
type input "PO22 9DR"
click at [679, 462] on div "Continue" at bounding box center [707, 457] width 392 height 16
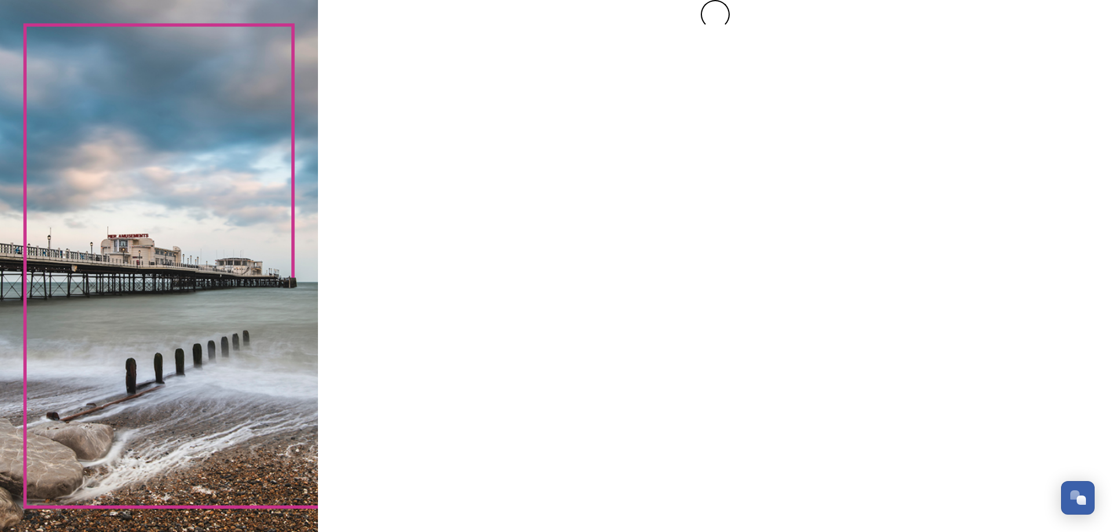
scroll to position [0, 0]
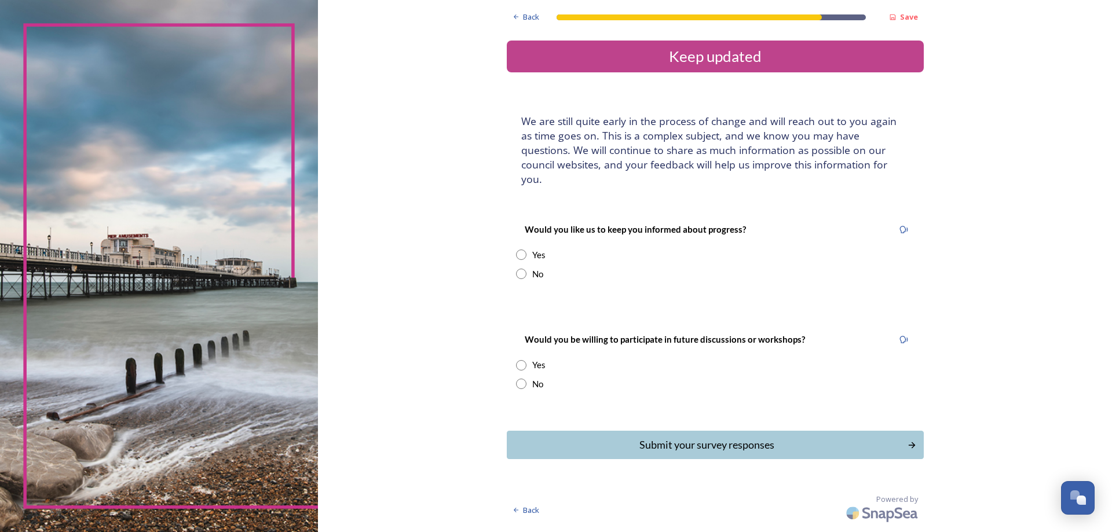
click at [525, 269] on input "radio" at bounding box center [521, 274] width 10 height 10
radio input "true"
click at [521, 379] on input "radio" at bounding box center [521, 384] width 10 height 10
radio input "true"
click at [666, 437] on div "Submit your survey responses" at bounding box center [707, 445] width 392 height 16
